Goal: Find specific page/section: Find specific page/section

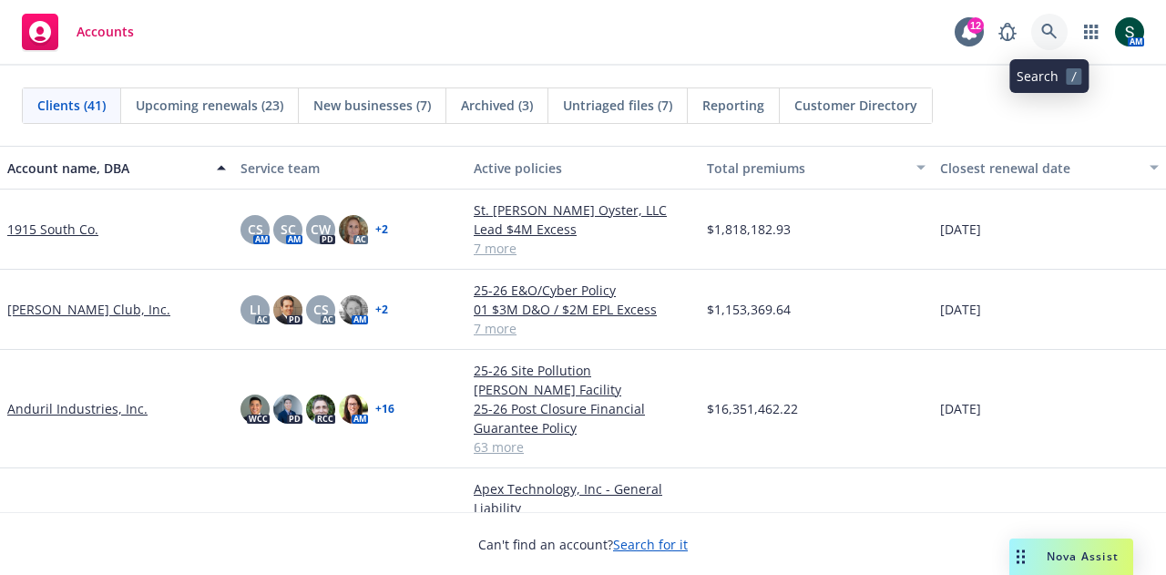
click at [1048, 24] on icon at bounding box center [1050, 32] width 16 height 16
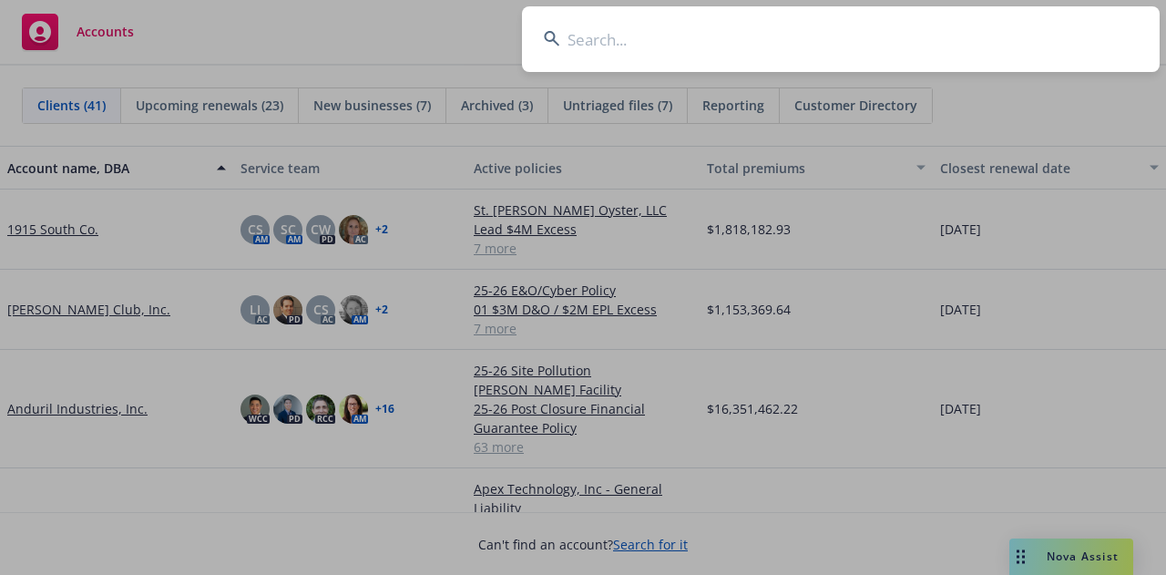
click at [666, 37] on input at bounding box center [841, 39] width 638 height 66
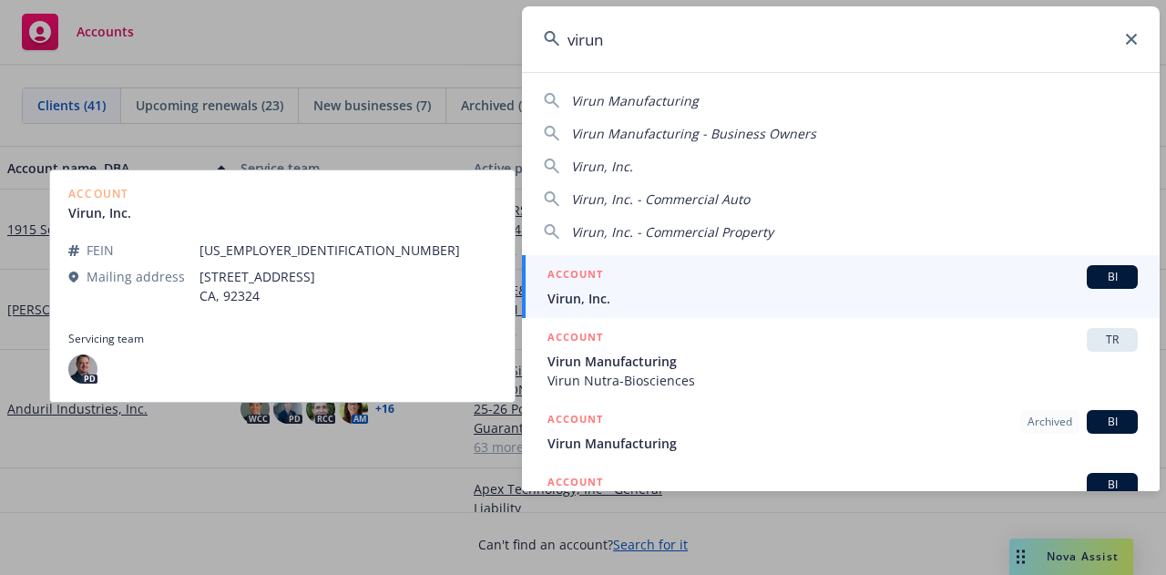
type input "virun"
click at [643, 298] on span "Virun, Inc." at bounding box center [843, 298] width 590 height 19
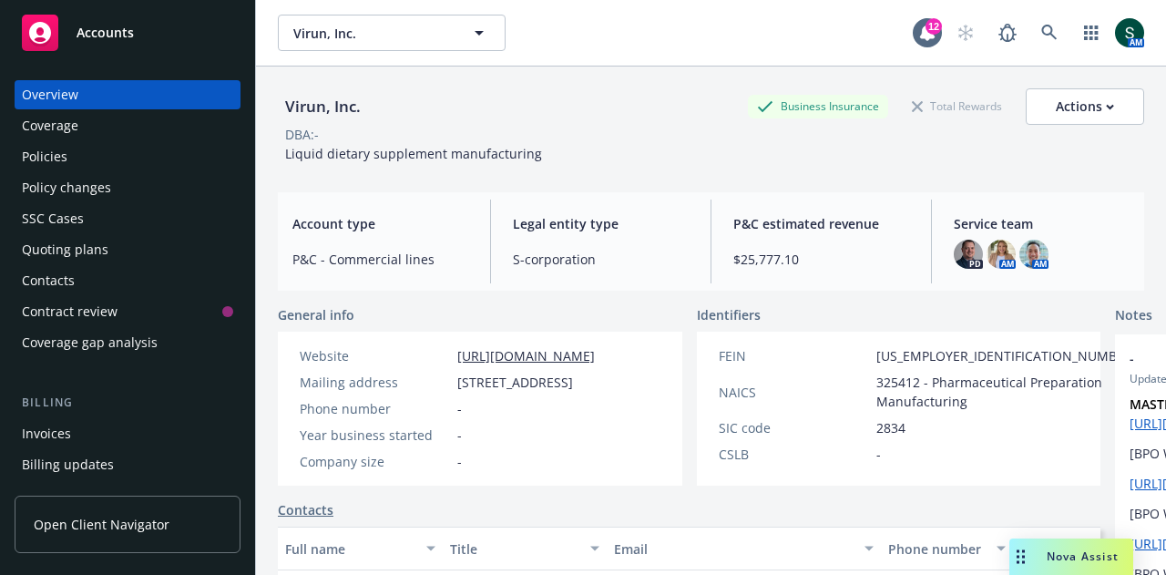
click at [75, 159] on div "Policies" at bounding box center [127, 156] width 211 height 29
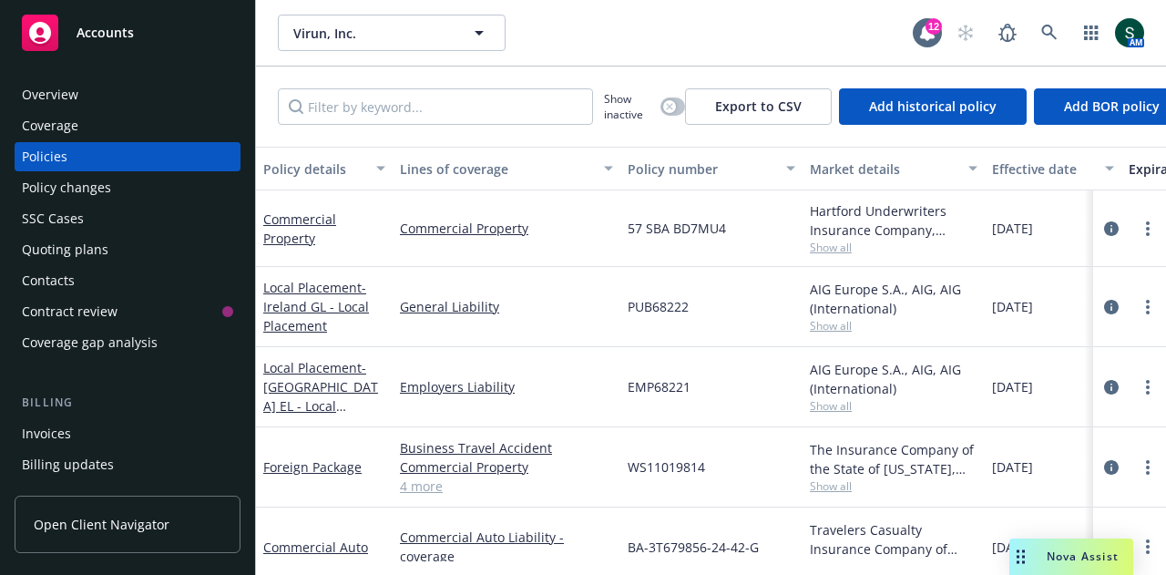
click at [17, 87] on link "Overview" at bounding box center [128, 94] width 226 height 29
